Goal: Task Accomplishment & Management: Manage account settings

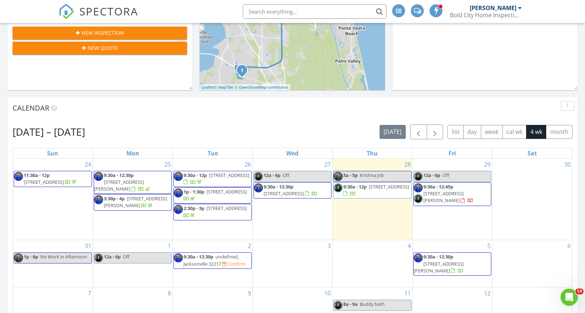
scroll to position [165, 0]
click at [267, 173] on span "12a - 6p" at bounding box center [271, 175] width 17 height 6
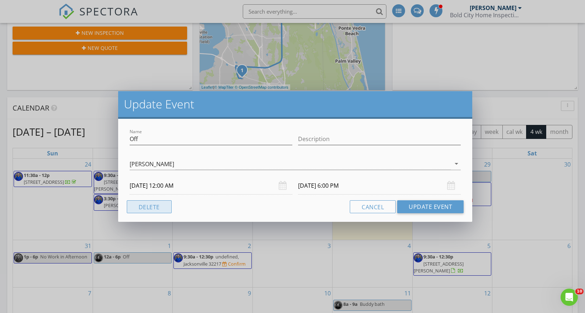
click at [142, 204] on button "Delete" at bounding box center [149, 206] width 45 height 13
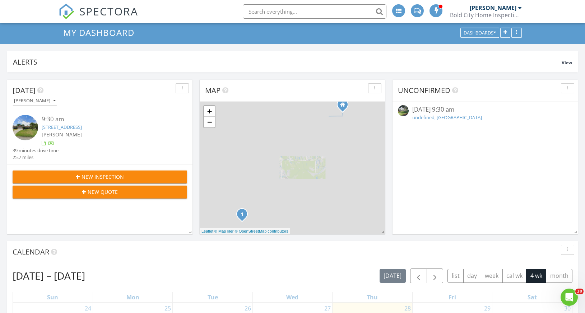
scroll to position [162, 0]
